Goal: Connect with others: Connect with others

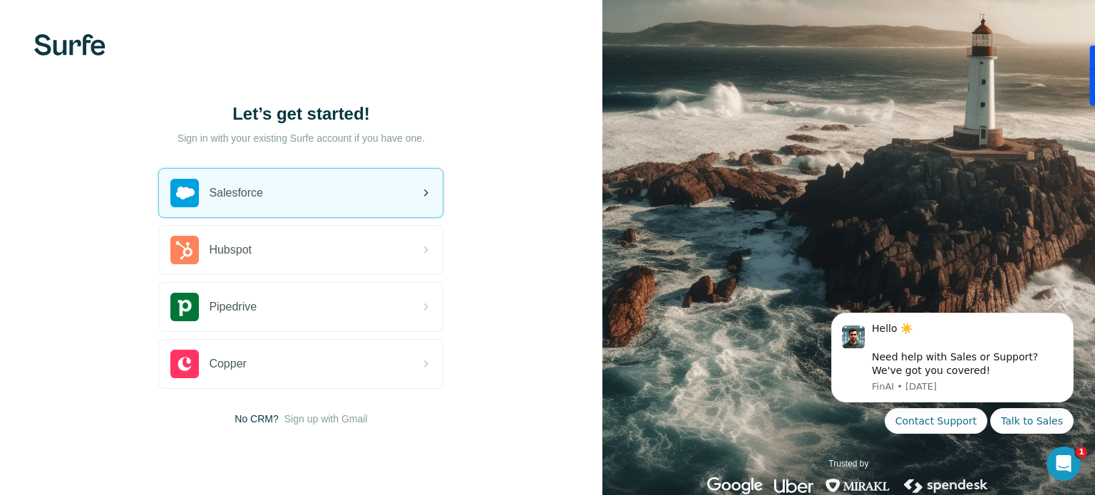
click at [284, 201] on div "Salesforce" at bounding box center [301, 193] width 284 height 48
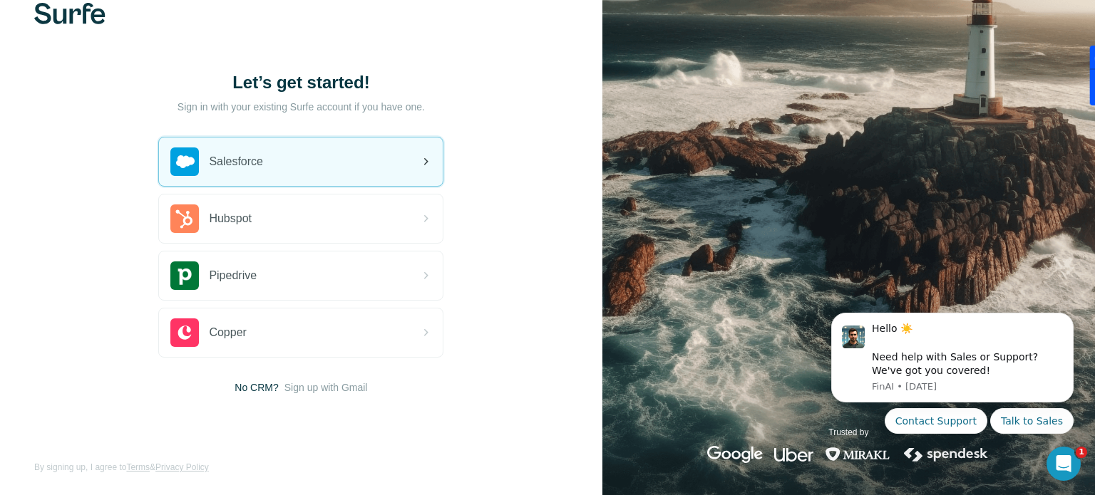
scroll to position [32, 0]
click at [263, 154] on span "Salesforce" at bounding box center [236, 161] width 54 height 17
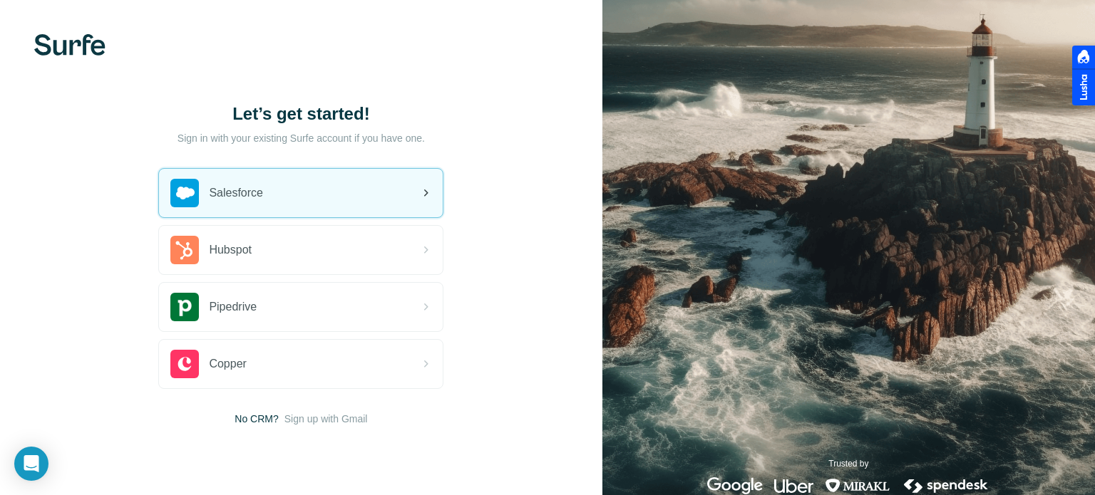
click at [300, 202] on div "Salesforce" at bounding box center [301, 193] width 284 height 48
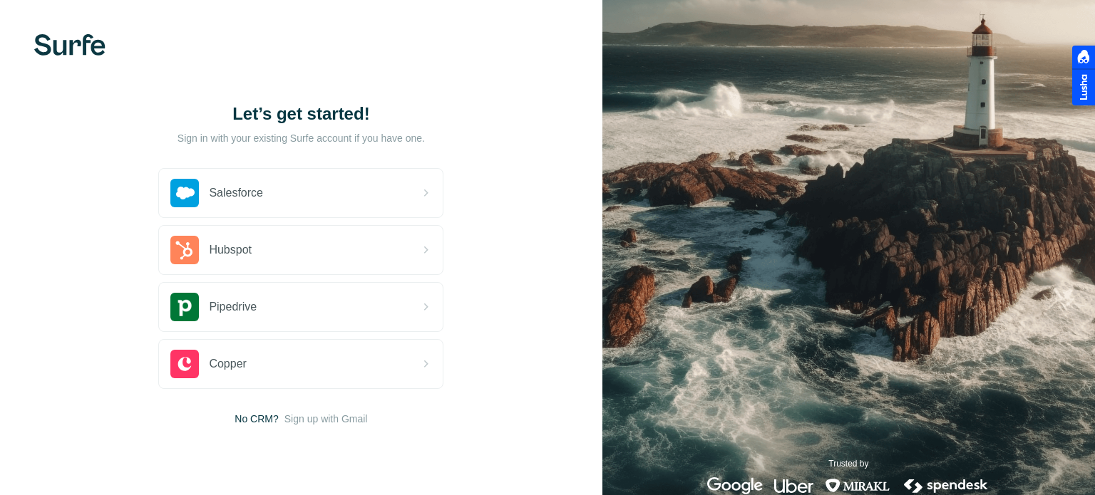
click at [56, 48] on img at bounding box center [69, 44] width 71 height 21
